Goal: Information Seeking & Learning: Compare options

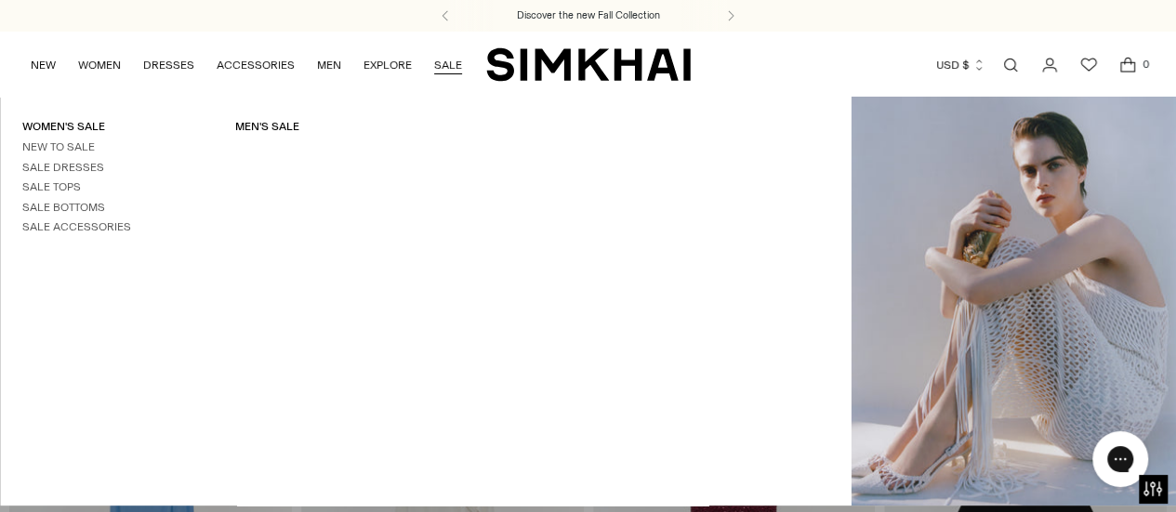
click at [448, 66] on link "SALE" at bounding box center [448, 65] width 28 height 41
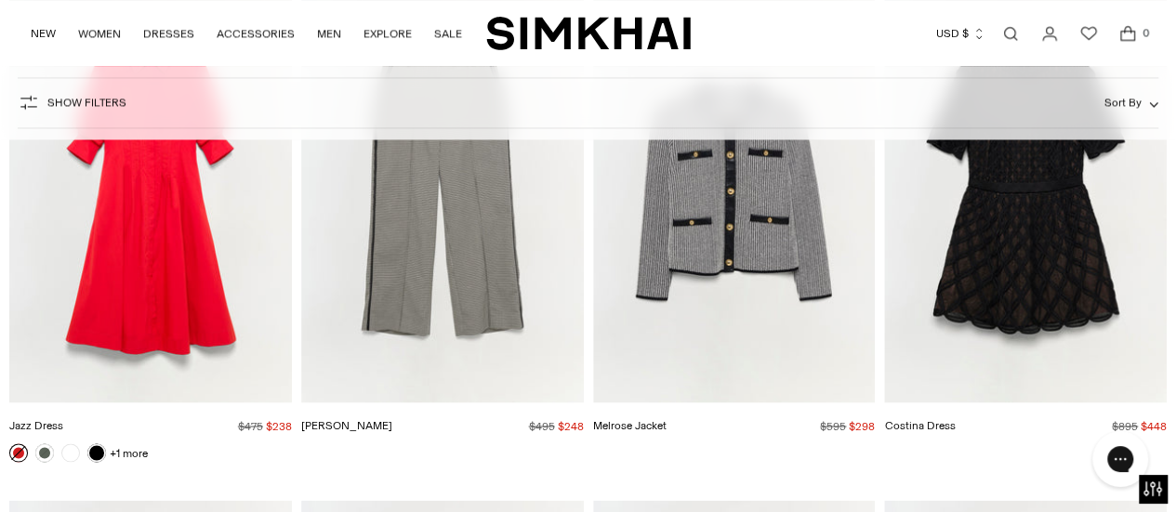
scroll to position [22629, 0]
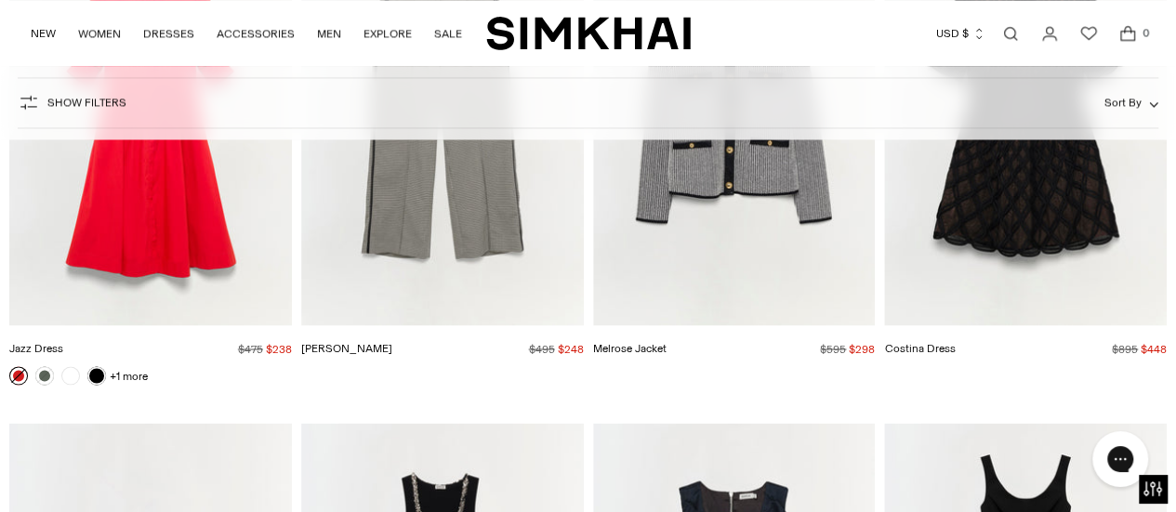
click at [0, 0] on img "Jazz Dress" at bounding box center [0, 0] width 0 height 0
click at [129, 362] on link "+1 more" at bounding box center [129, 375] width 38 height 26
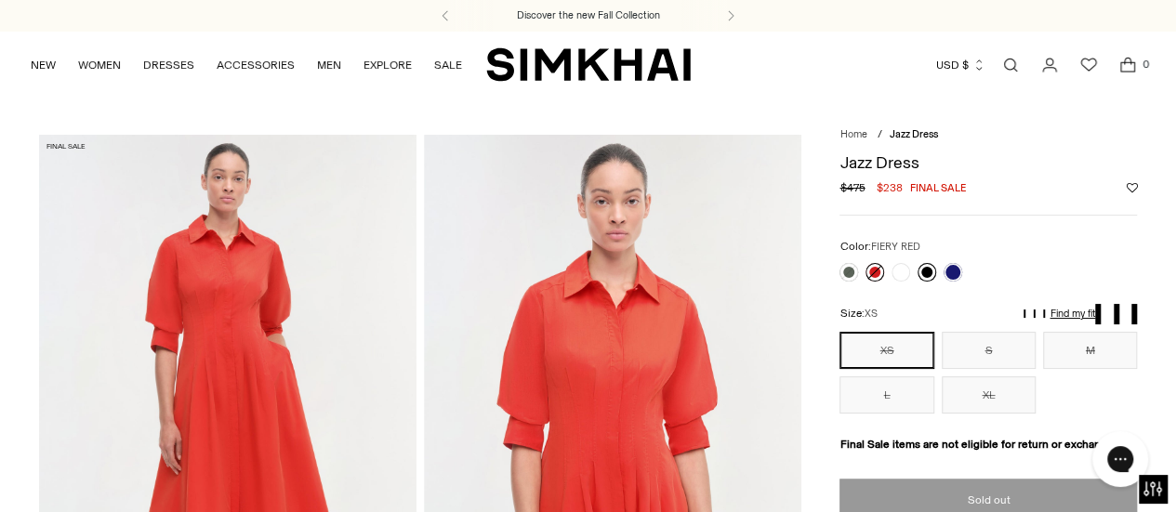
click at [924, 269] on link at bounding box center [926, 272] width 19 height 19
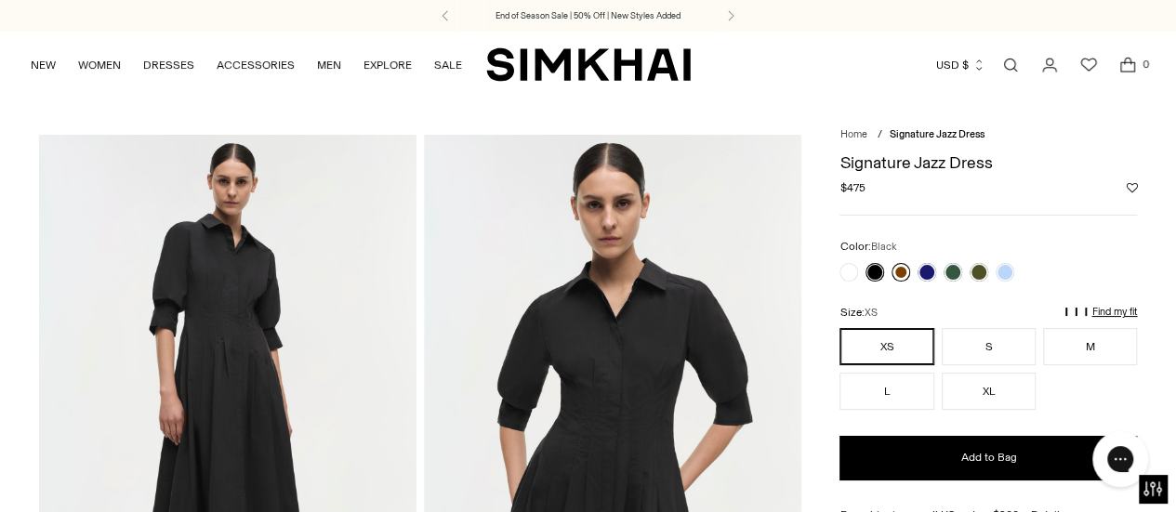
click at [900, 274] on link at bounding box center [900, 272] width 19 height 19
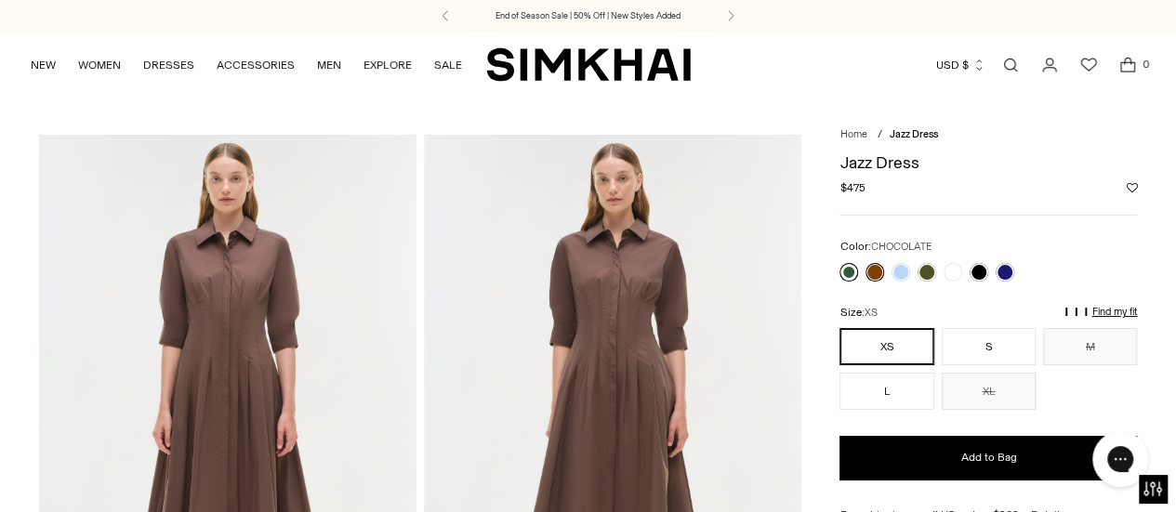
click at [849, 274] on link at bounding box center [848, 272] width 19 height 19
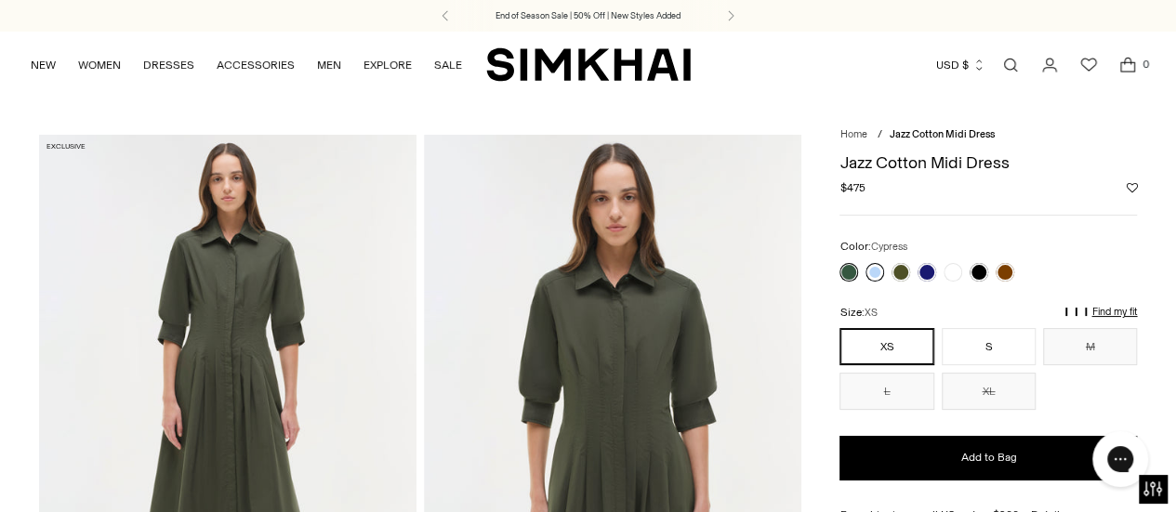
click at [875, 269] on link at bounding box center [874, 272] width 19 height 19
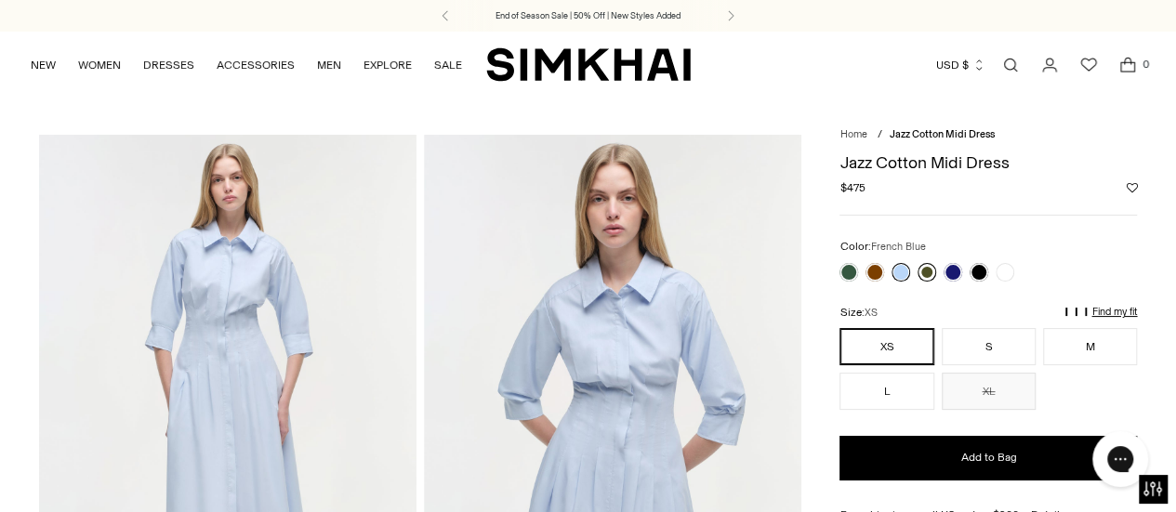
click at [924, 270] on link at bounding box center [926, 272] width 19 height 19
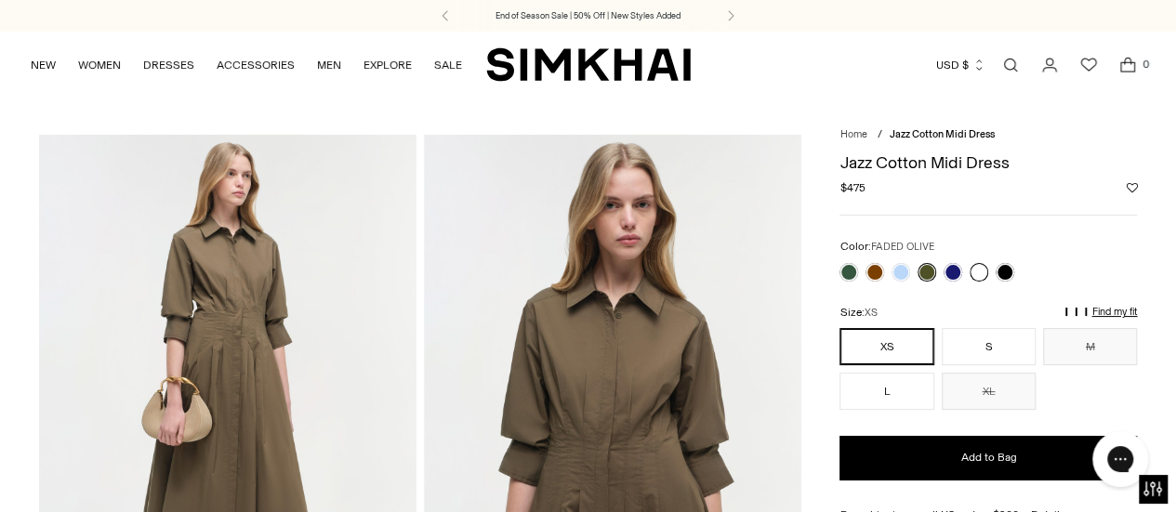
click at [974, 272] on link at bounding box center [978, 272] width 19 height 19
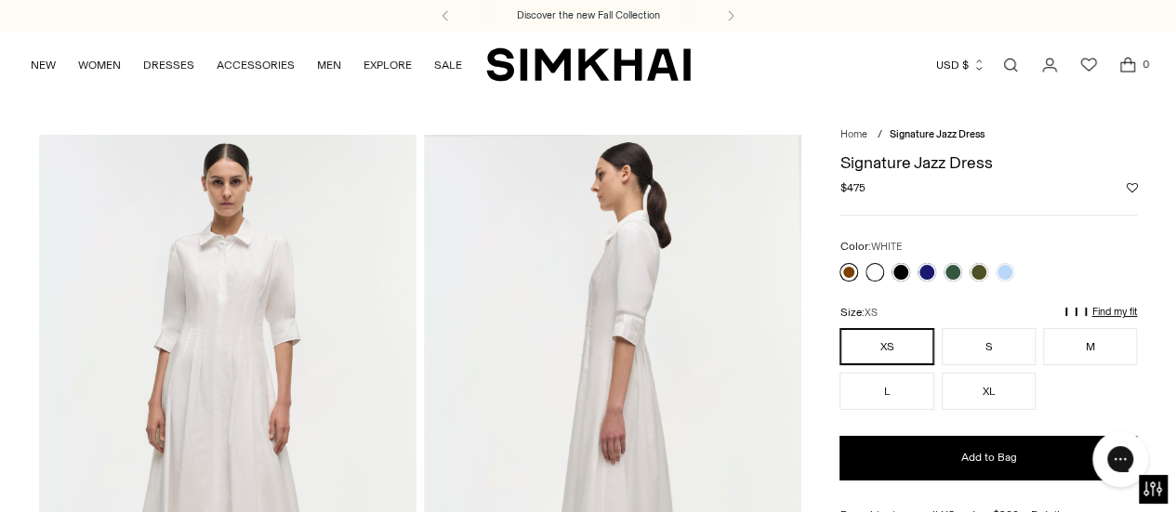
click at [848, 274] on link at bounding box center [848, 272] width 19 height 19
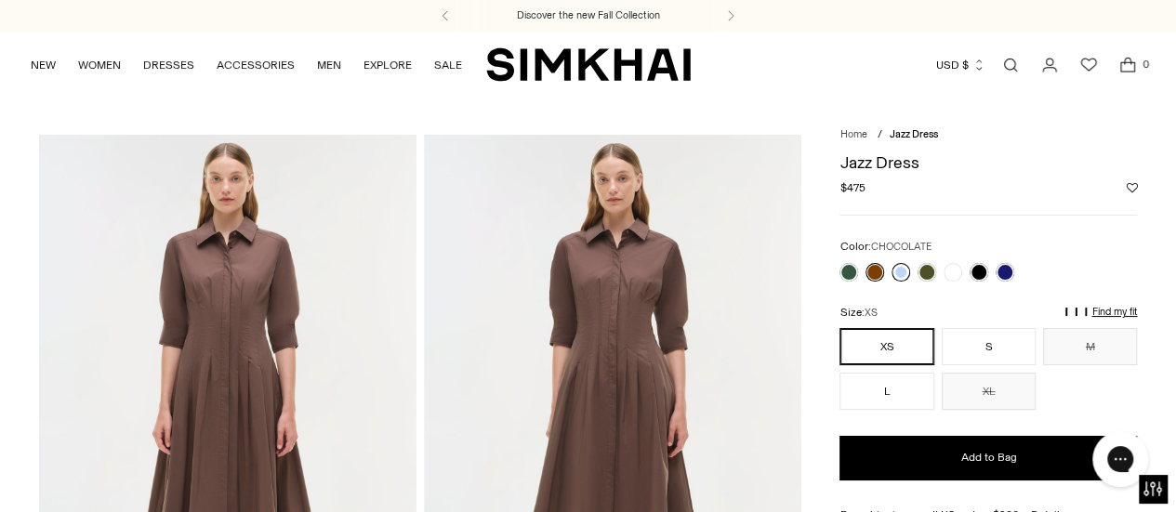
click at [898, 270] on link at bounding box center [900, 272] width 19 height 19
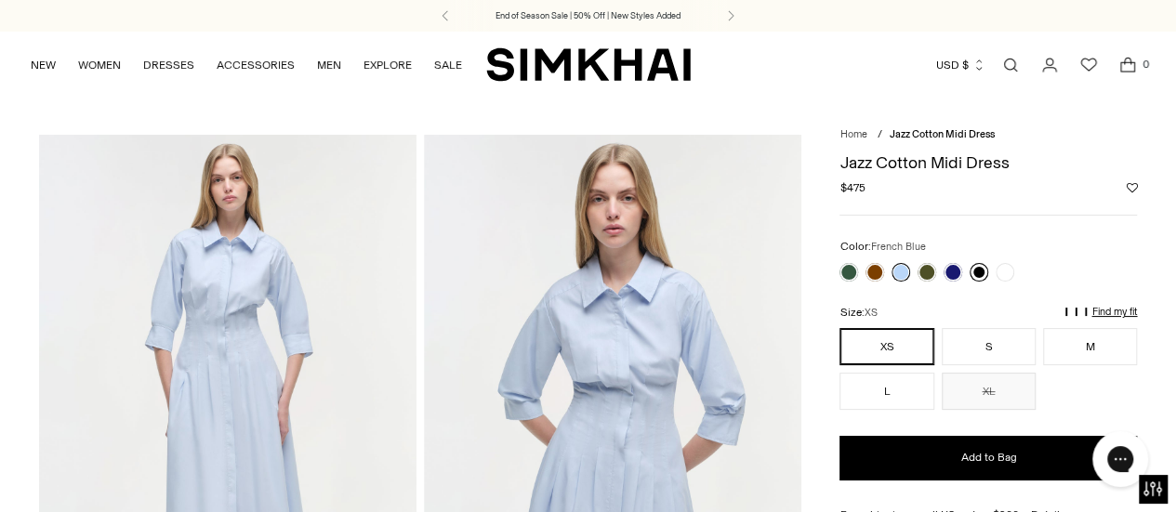
click at [977, 266] on link at bounding box center [978, 272] width 19 height 19
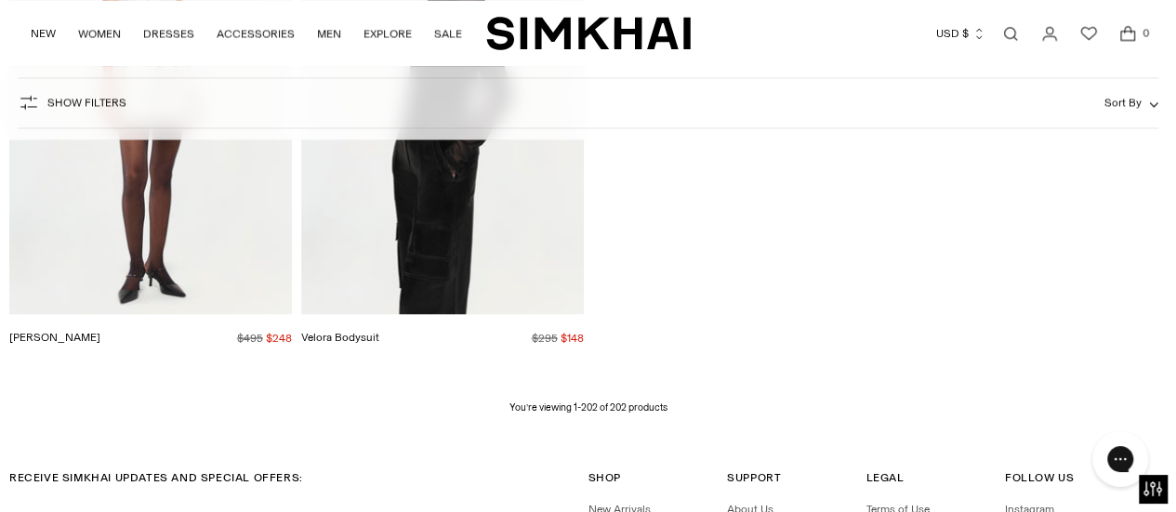
scroll to position [26252, 0]
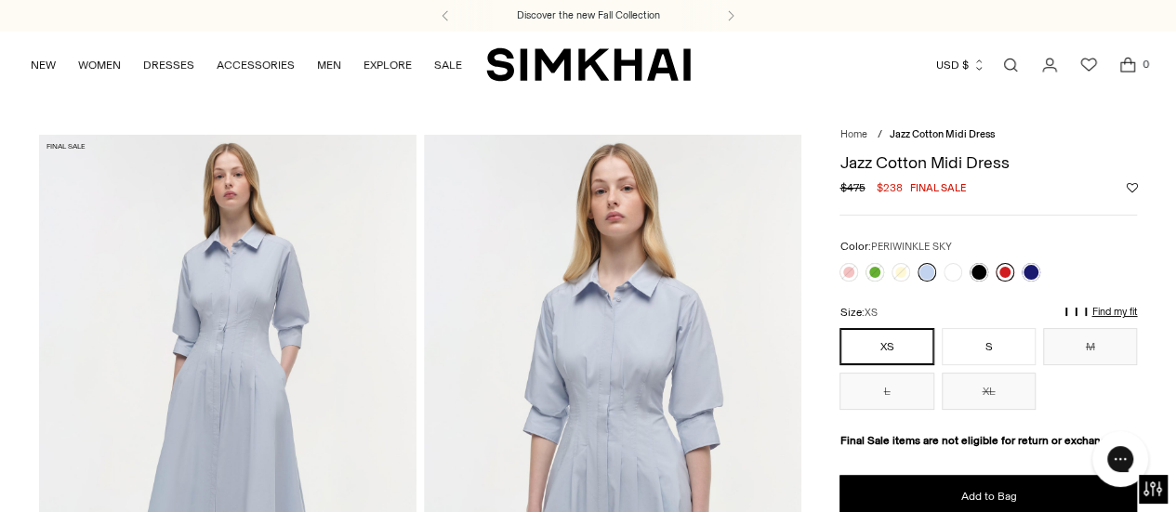
click at [1006, 272] on link at bounding box center [1004, 272] width 19 height 19
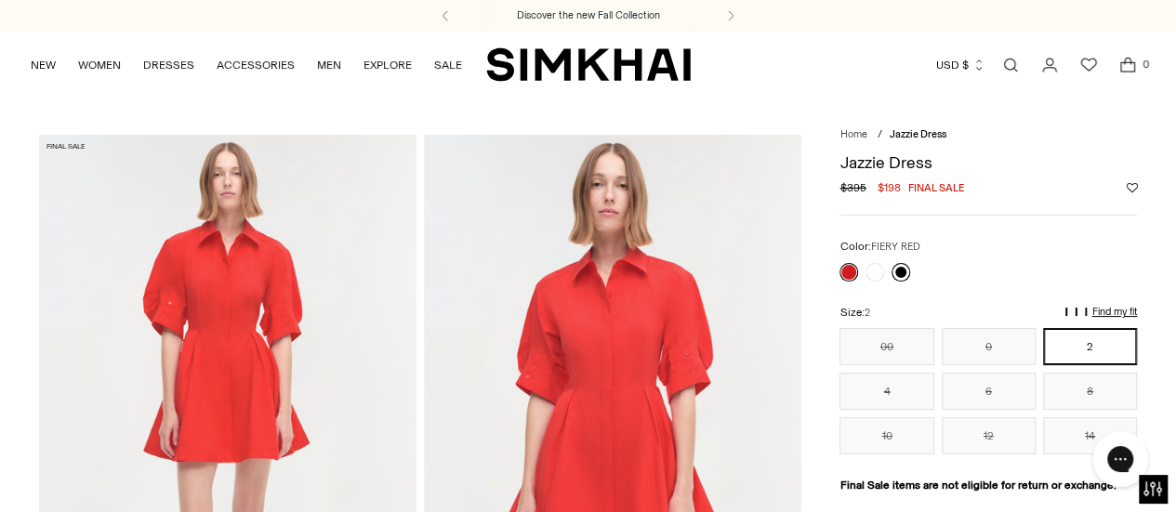
click at [899, 270] on link at bounding box center [900, 272] width 19 height 19
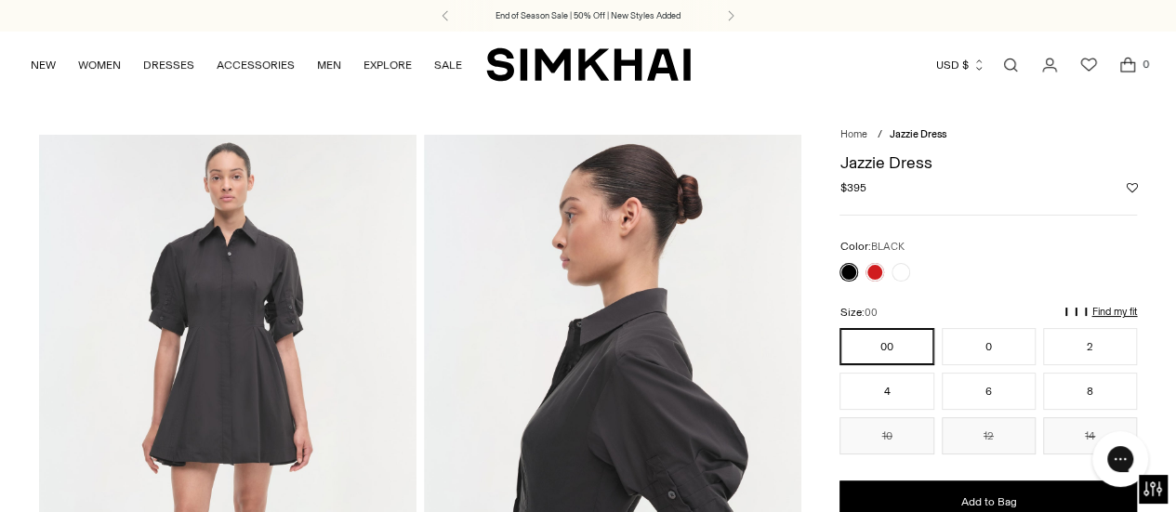
click at [848, 272] on link at bounding box center [848, 272] width 19 height 19
click at [900, 265] on link at bounding box center [900, 272] width 19 height 19
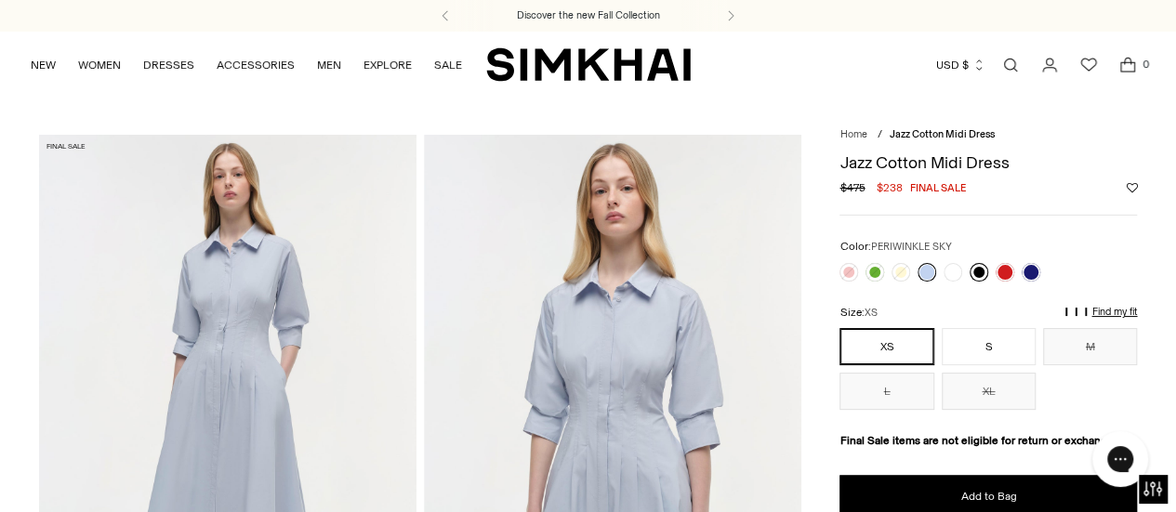
click at [977, 270] on link at bounding box center [978, 272] width 19 height 19
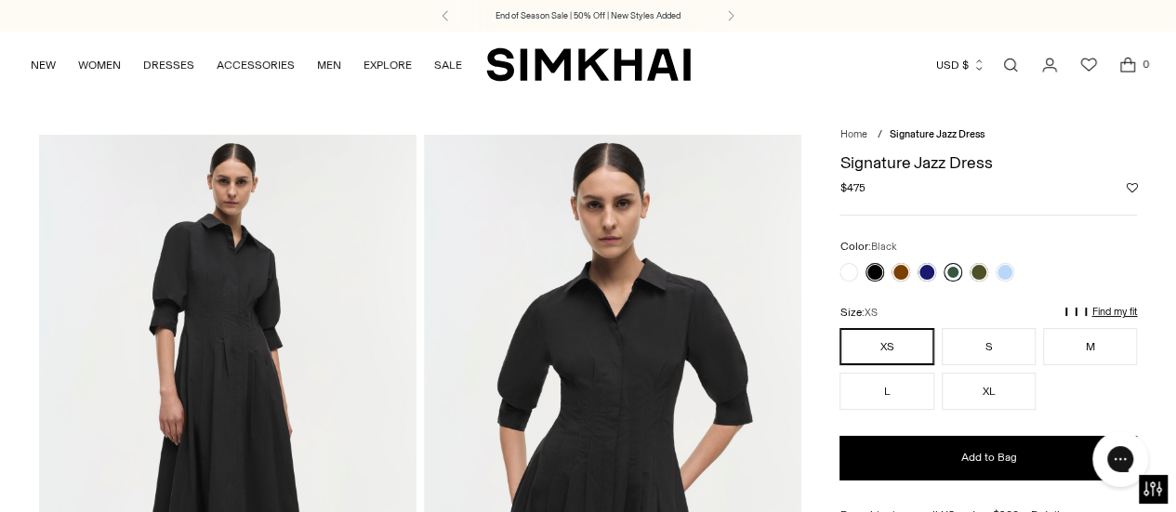
click at [950, 275] on link at bounding box center [952, 272] width 19 height 19
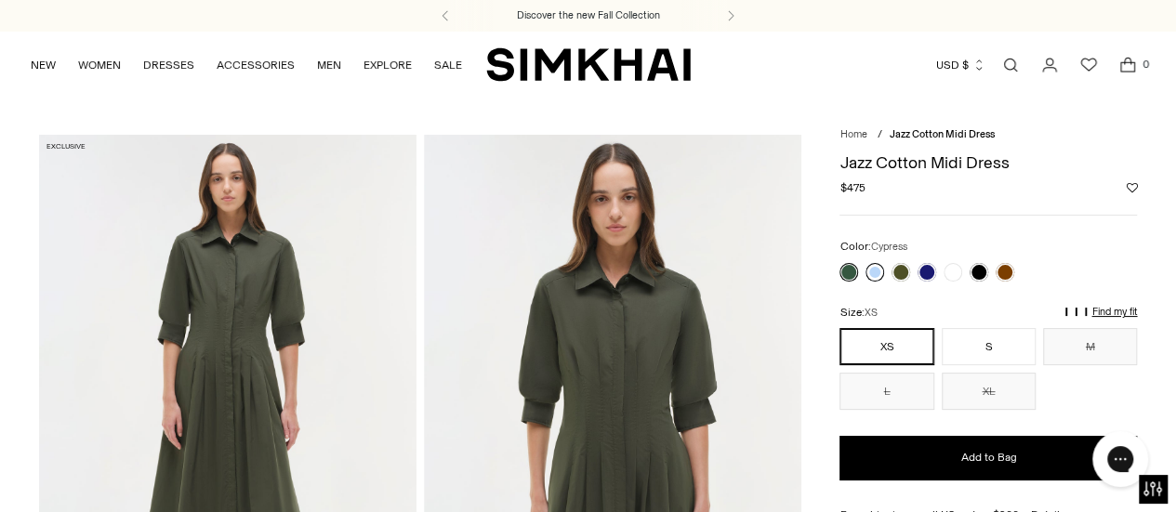
click at [875, 270] on link at bounding box center [874, 272] width 19 height 19
